Goal: Book appointment/travel/reservation

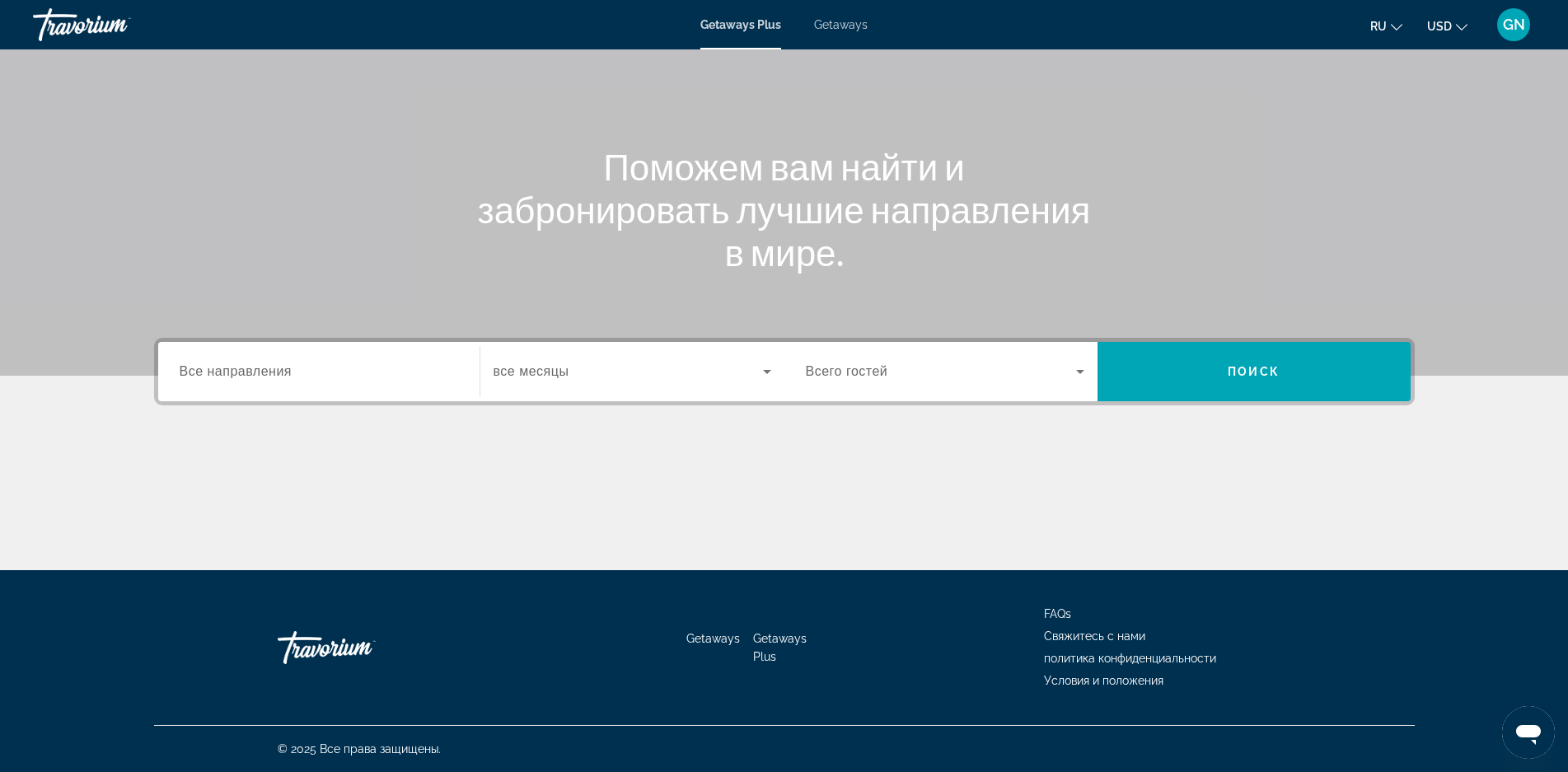
scroll to position [36, 0]
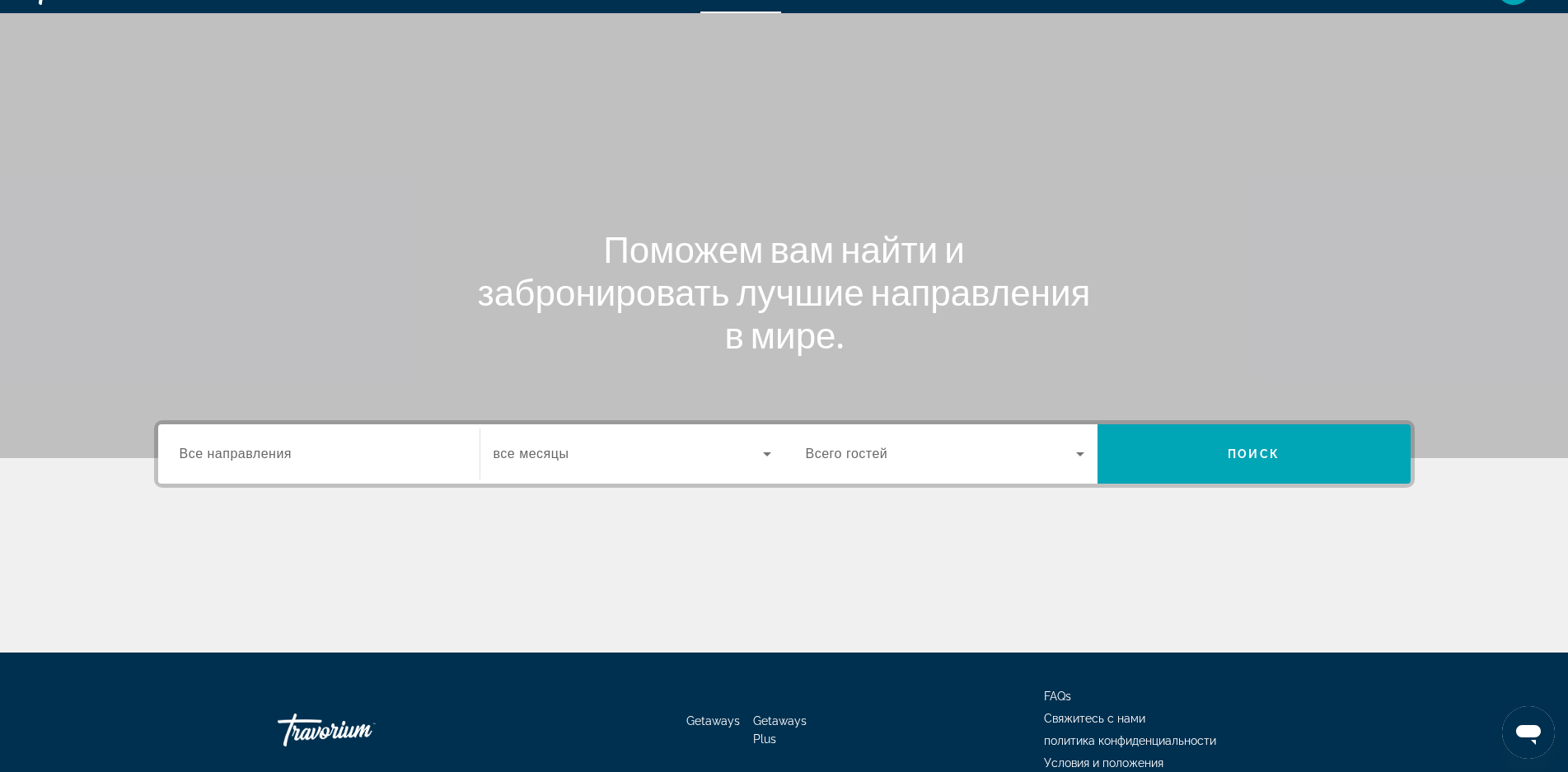
click at [246, 458] on span "Все направления" at bounding box center [236, 454] width 113 height 14
click at [246, 458] on input "Destination Все направления" at bounding box center [319, 454] width 279 height 20
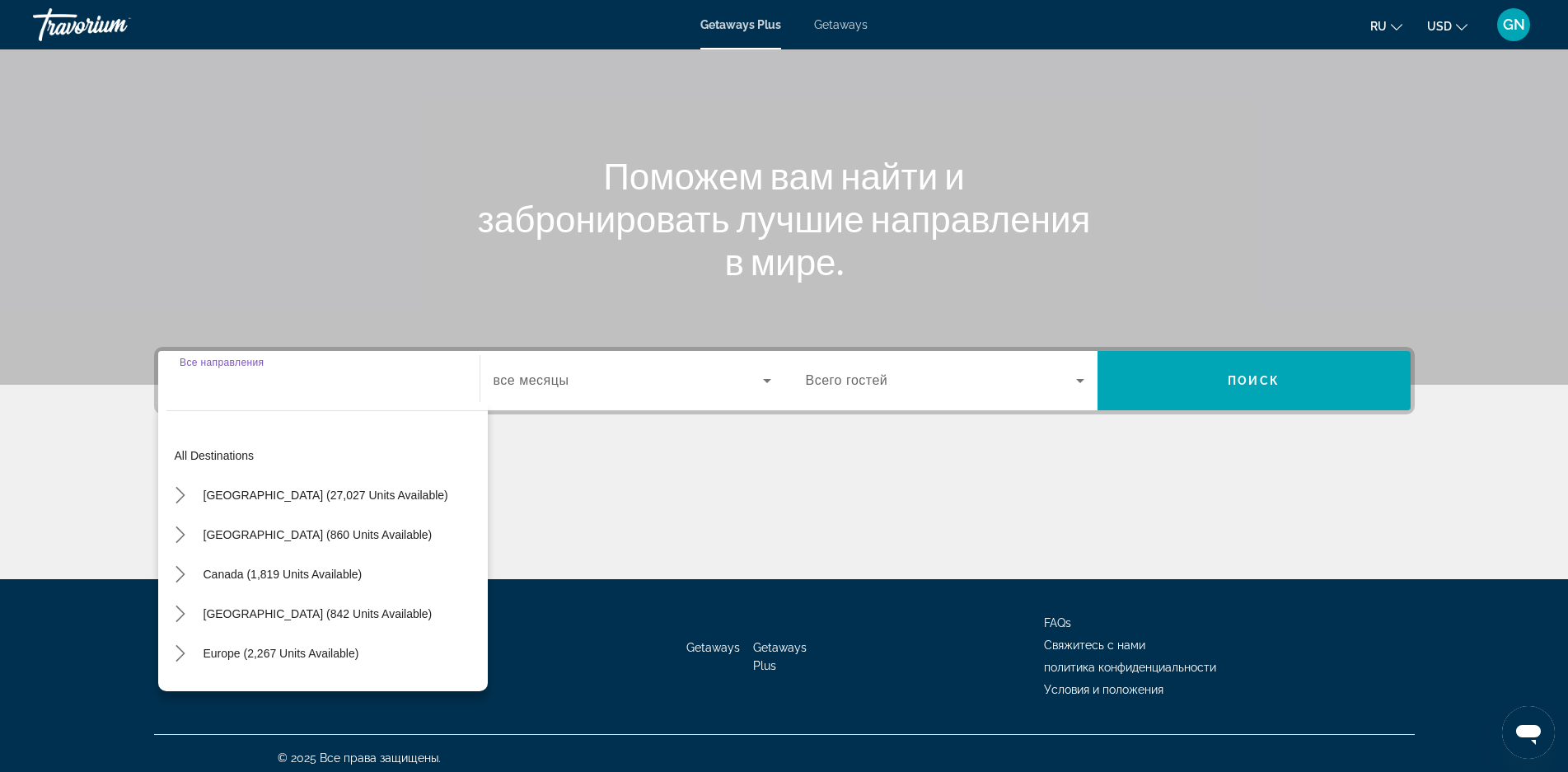
scroll to position [119, 0]
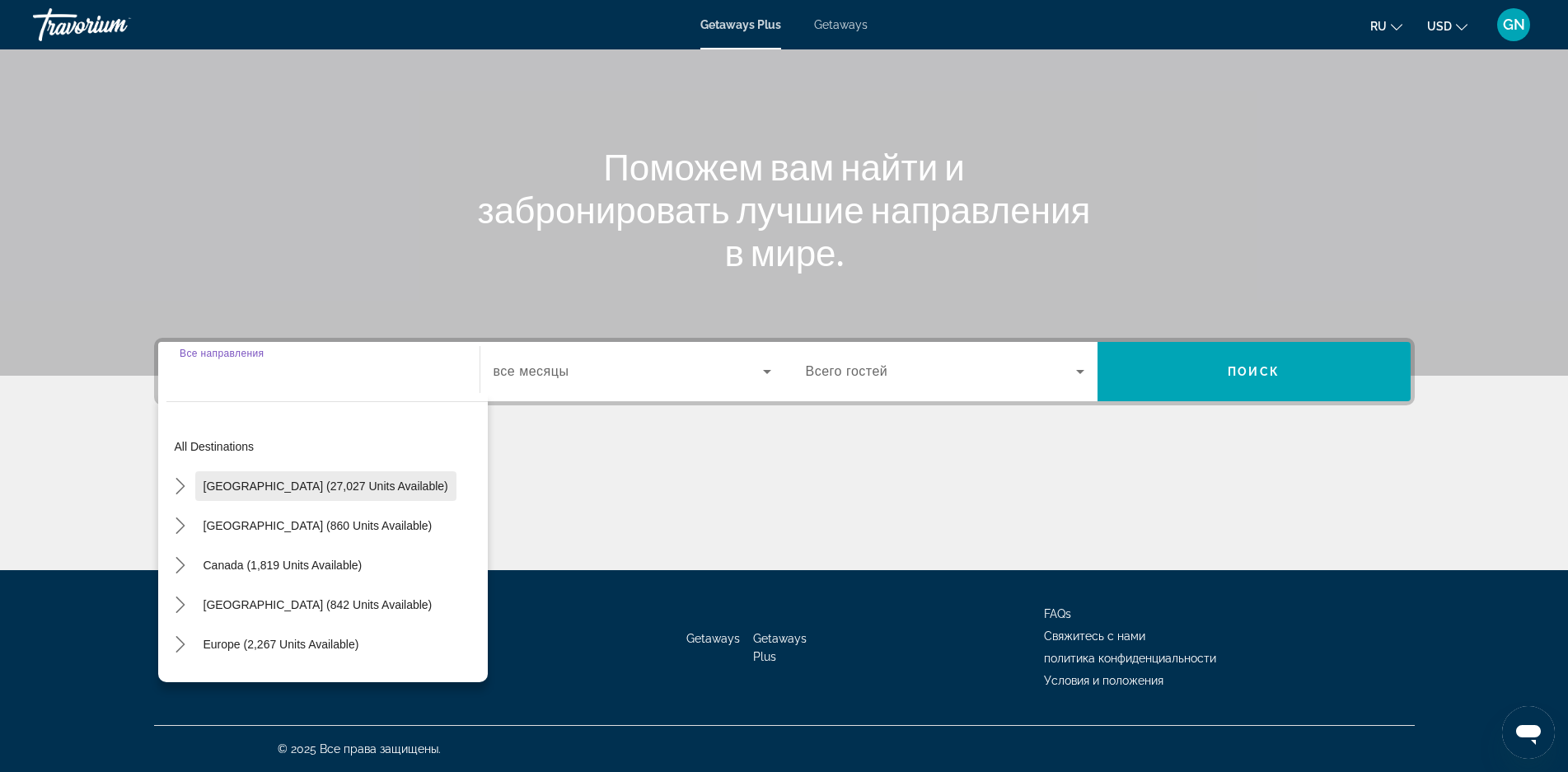
click at [255, 491] on span "[GEOGRAPHIC_DATA] (27,027 units available)" at bounding box center [326, 485] width 244 height 13
type input "**********"
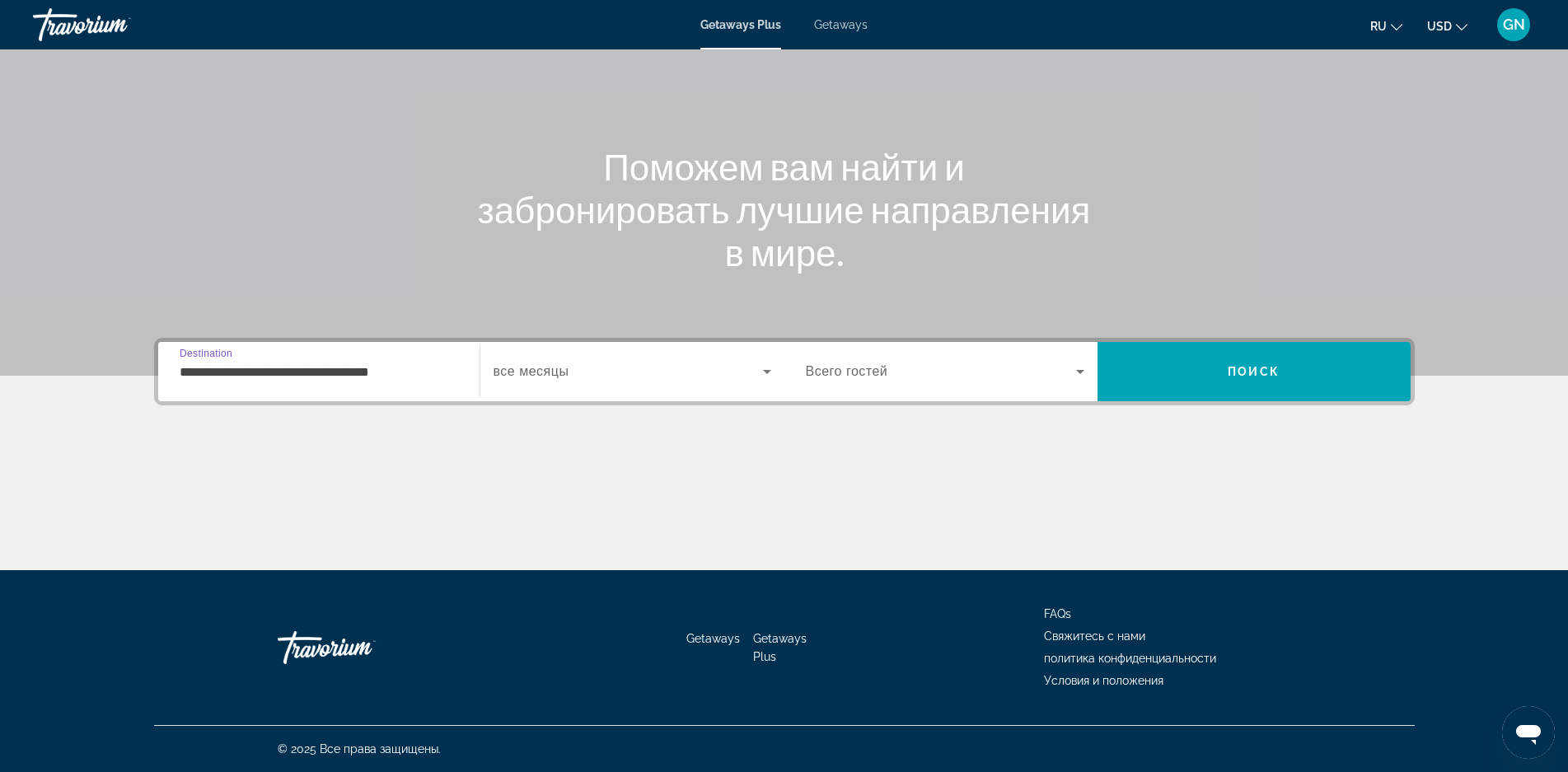
click at [575, 378] on span "Search widget" at bounding box center [628, 371] width 269 height 20
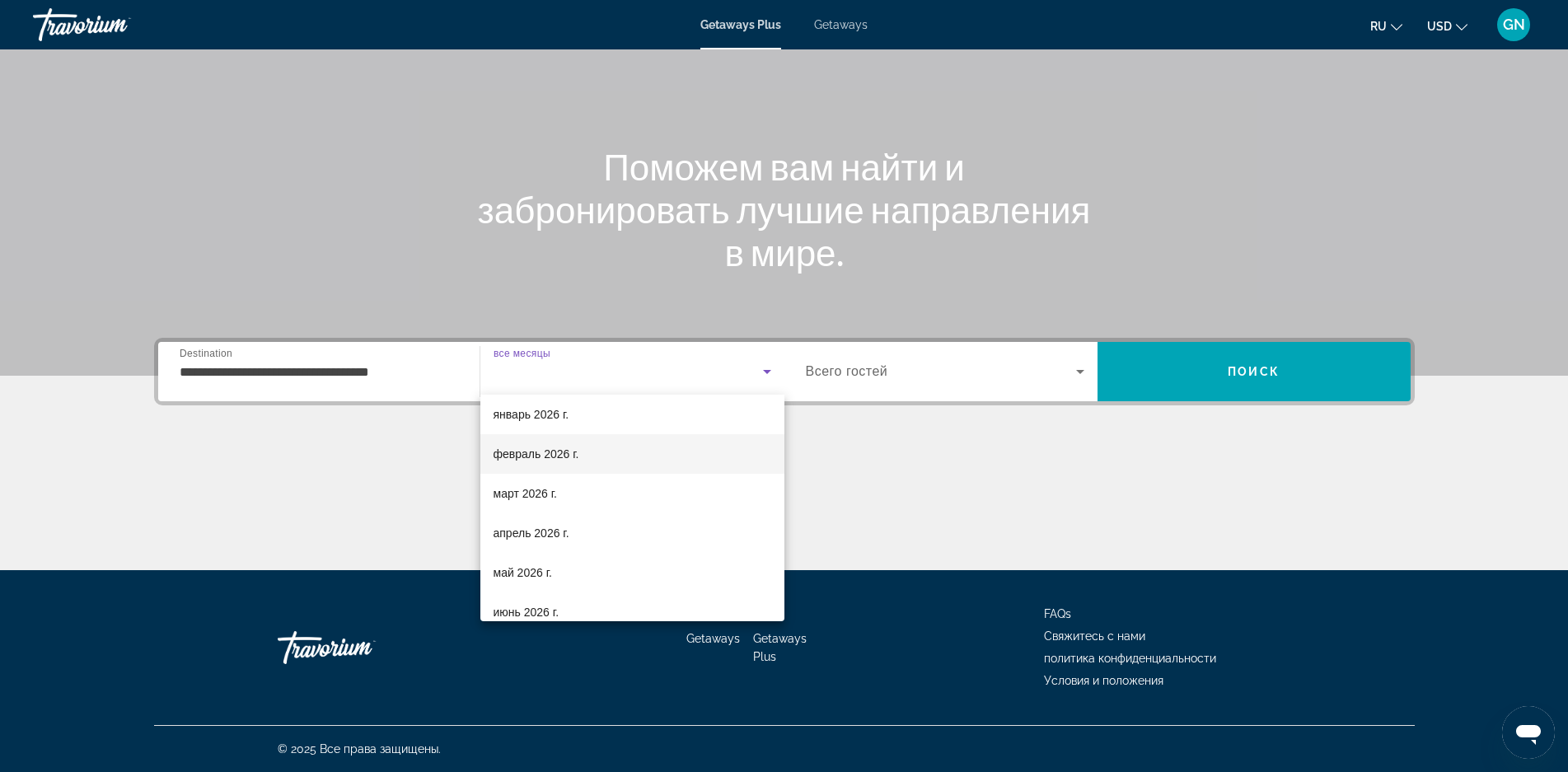
scroll to position [83, 0]
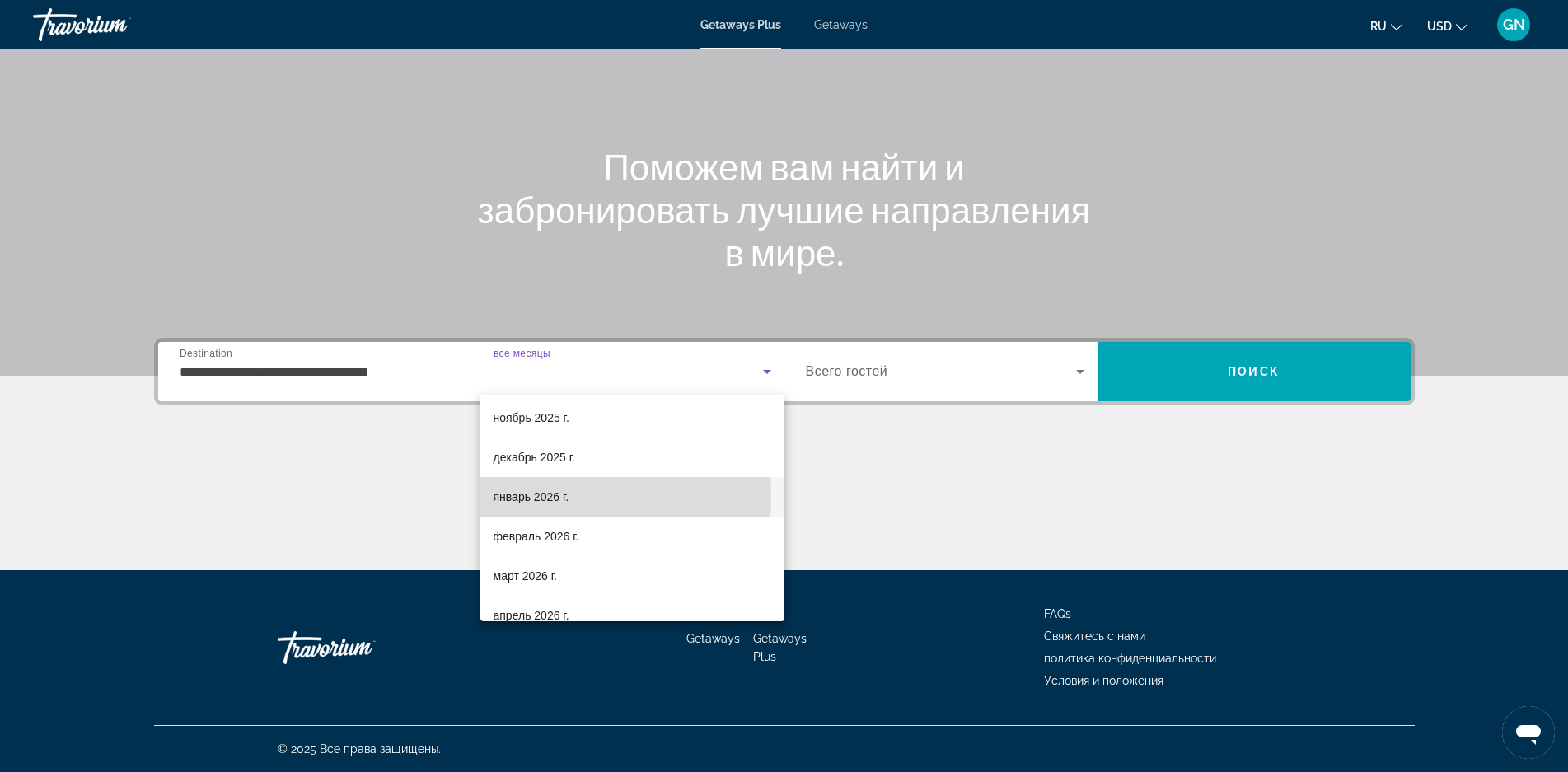
click at [534, 497] on span "январь 2026 г." at bounding box center [532, 497] width 76 height 20
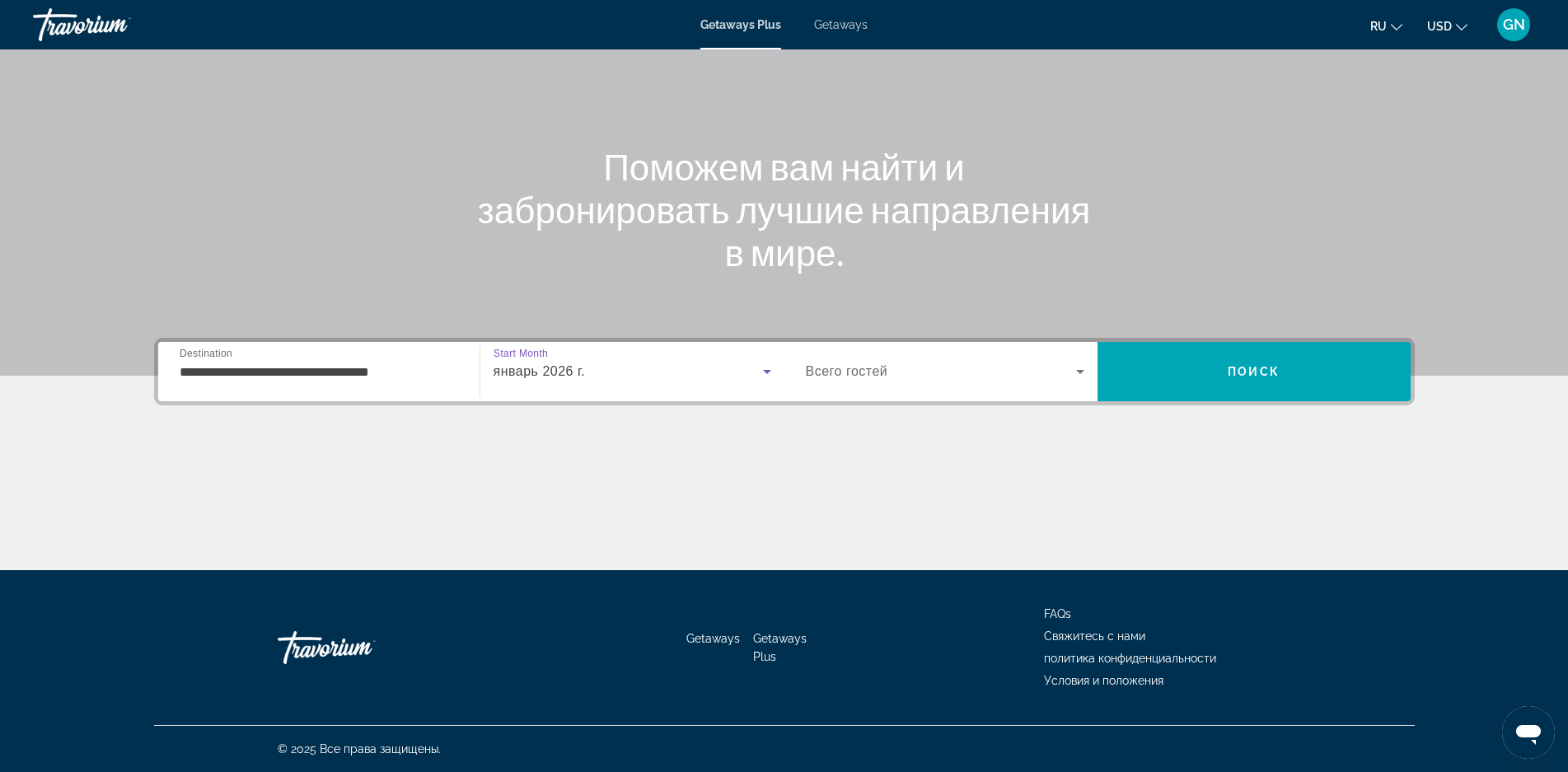
click at [859, 378] on span "Всего гостей" at bounding box center [847, 371] width 83 height 14
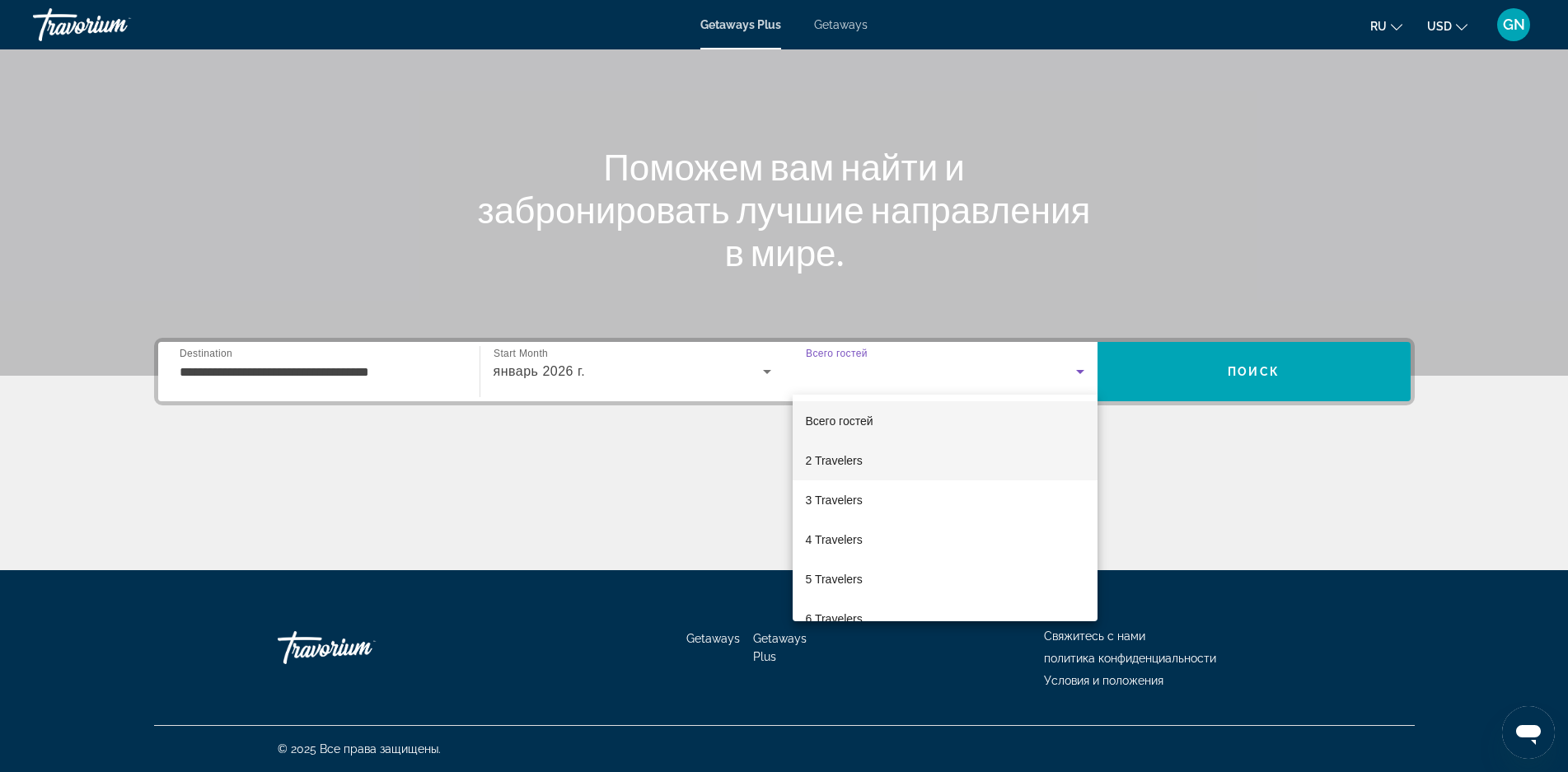
click at [844, 458] on span "2 Travelers" at bounding box center [834, 460] width 57 height 20
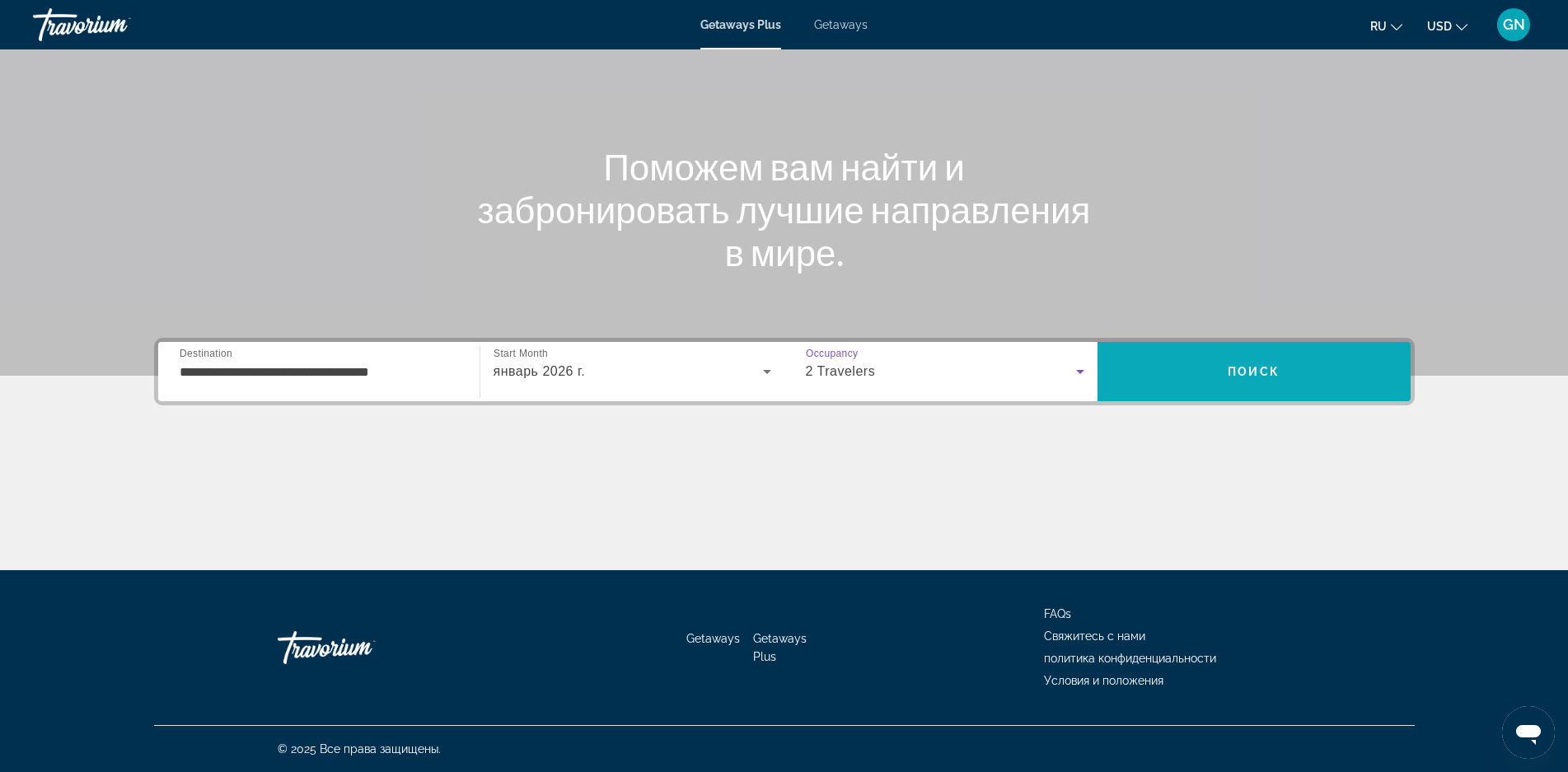
click at [1260, 367] on span "Поиск" at bounding box center [1254, 371] width 52 height 13
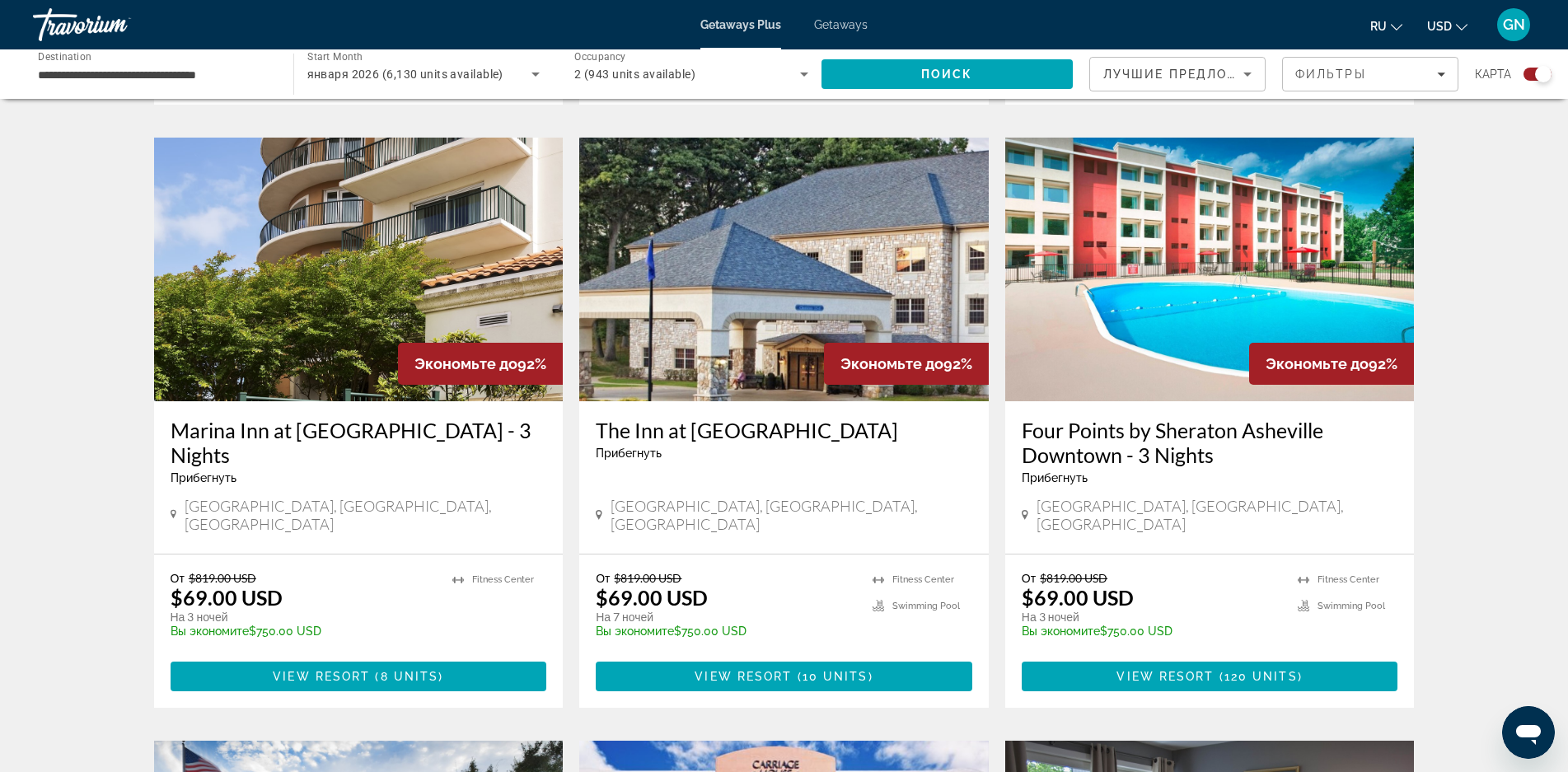
scroll to position [1731, 0]
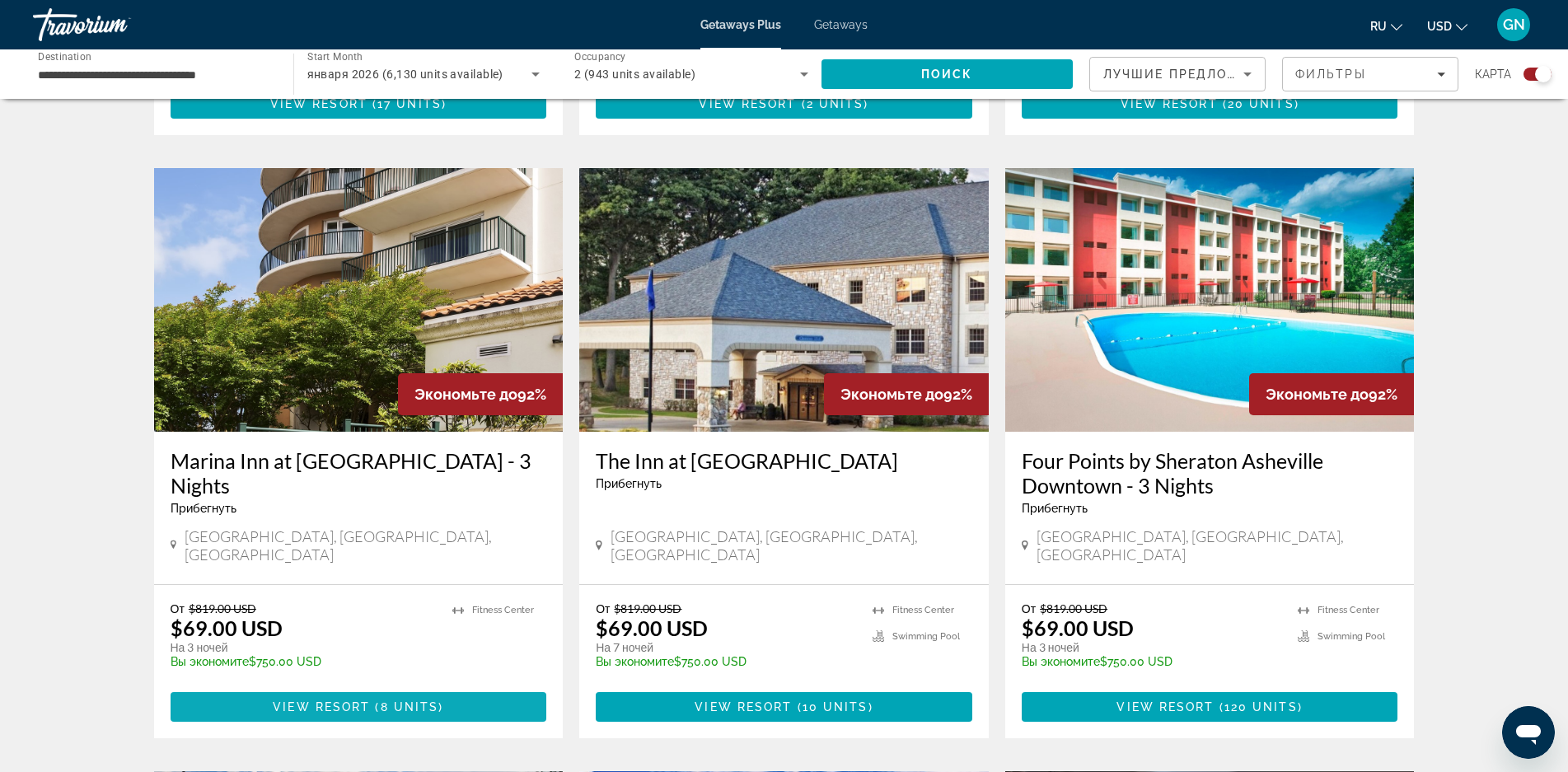
click at [350, 701] on span "View Resort" at bounding box center [321, 707] width 97 height 13
